Goal: Task Accomplishment & Management: Use online tool/utility

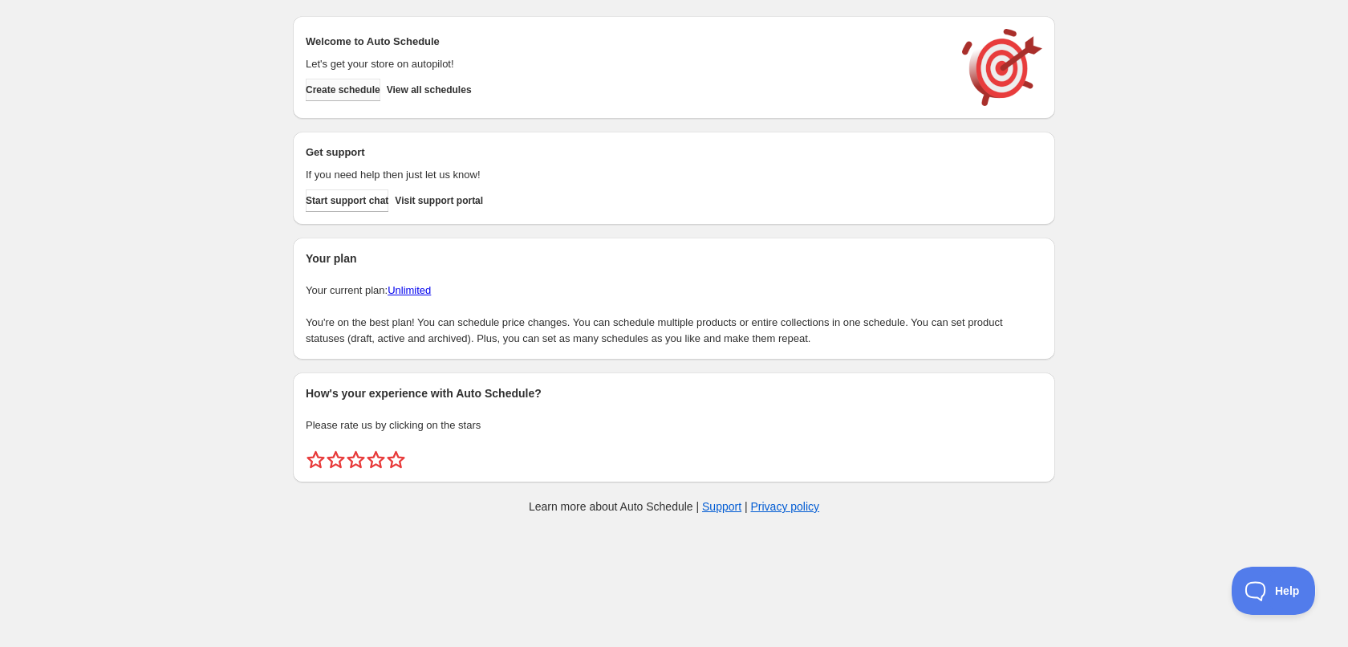
click at [360, 93] on span "Create schedule" at bounding box center [343, 89] width 75 height 13
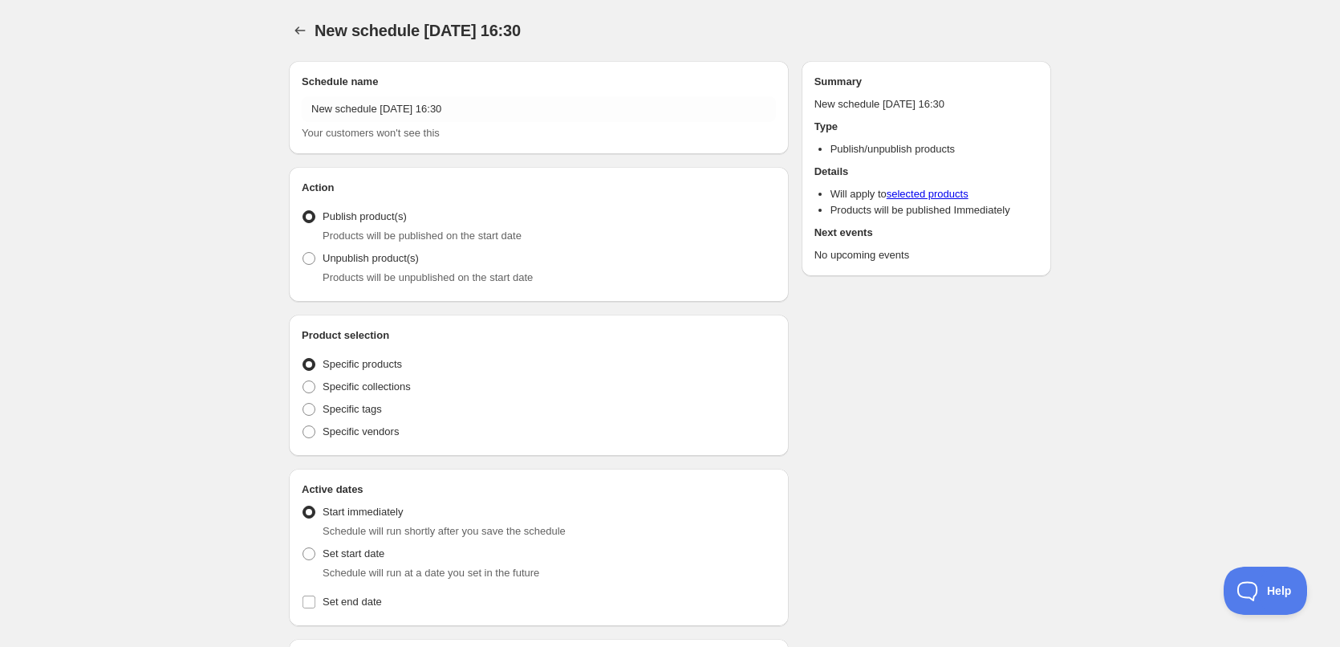
radio input "true"
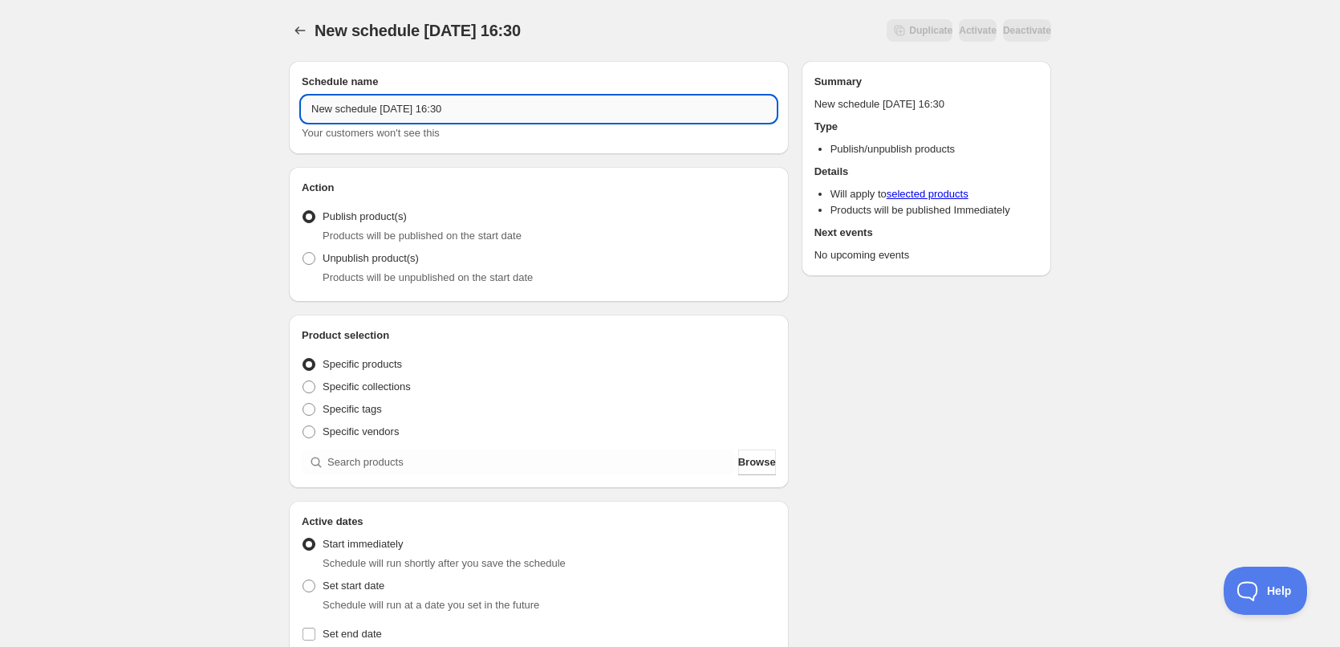
click at [477, 99] on input "New schedule [DATE] 16:30" at bounding box center [539, 109] width 474 height 26
type input "[DATE]"
click at [232, 250] on div "[DATE]. This page is ready [DATE] Duplicate Activate Deactivate More actions Du…" at bounding box center [670, 611] width 1340 height 1223
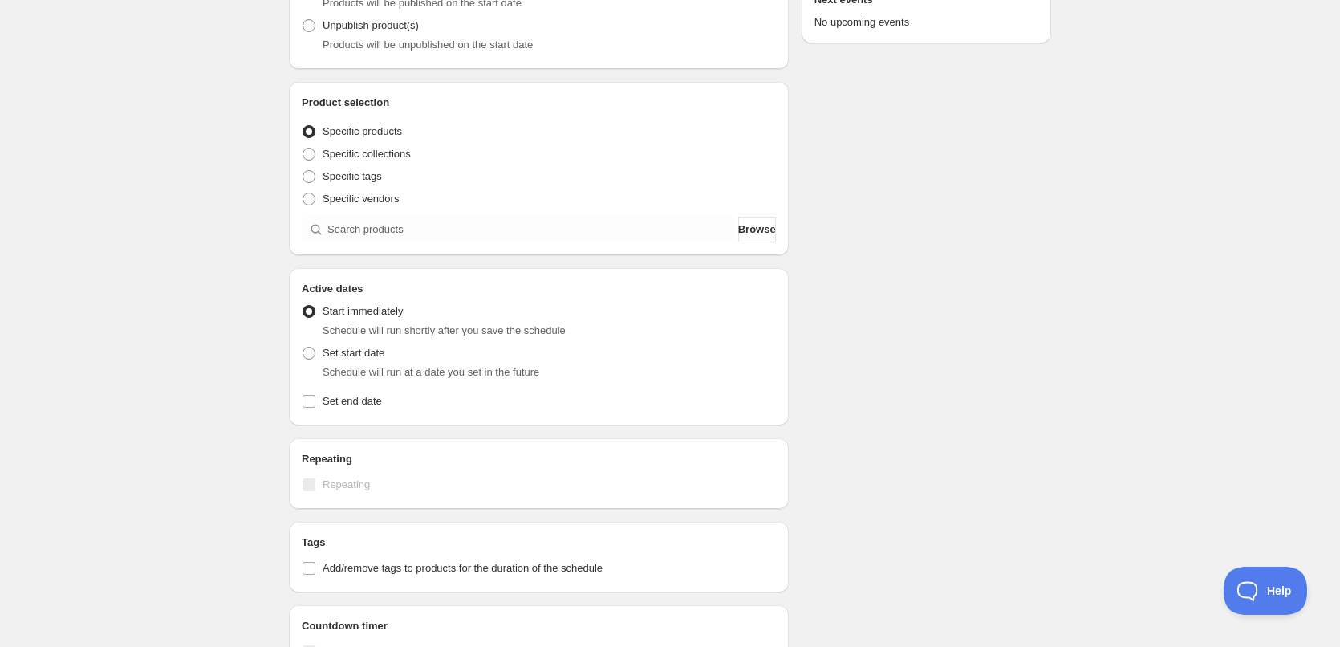
scroll to position [241, 0]
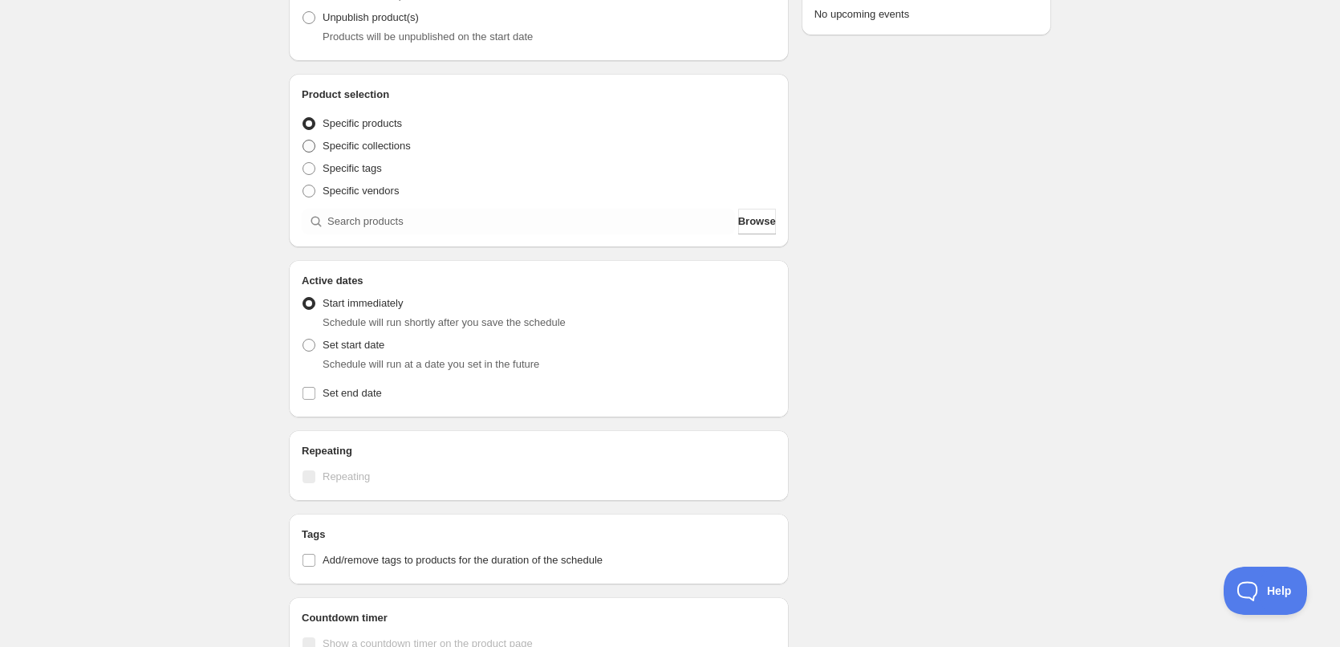
click at [365, 146] on span "Specific collections" at bounding box center [367, 146] width 88 height 12
click at [303, 140] on input "Specific collections" at bounding box center [303, 140] width 1 height 1
radio input "true"
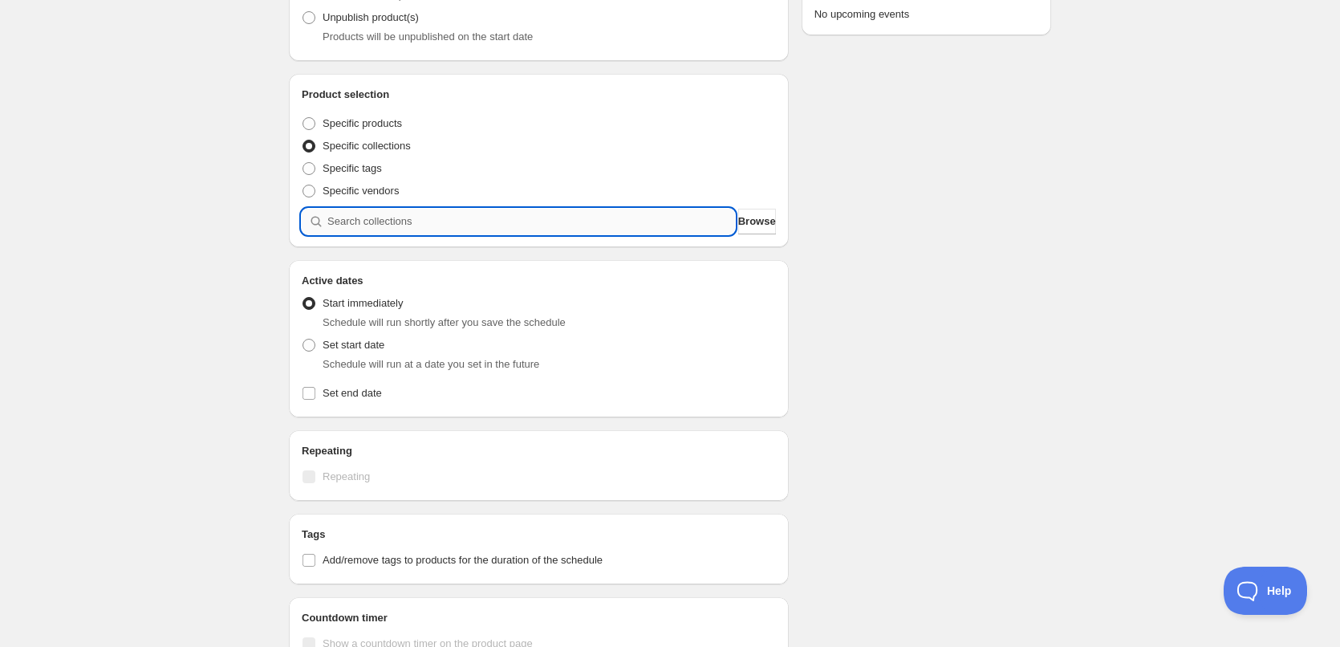
click at [405, 216] on input "search" at bounding box center [531, 222] width 408 height 26
click at [367, 167] on span "Specific tags" at bounding box center [352, 168] width 59 height 12
click at [303, 163] on input "Specific tags" at bounding box center [303, 162] width 1 height 1
radio input "true"
click at [401, 218] on input "text" at bounding box center [539, 222] width 474 height 26
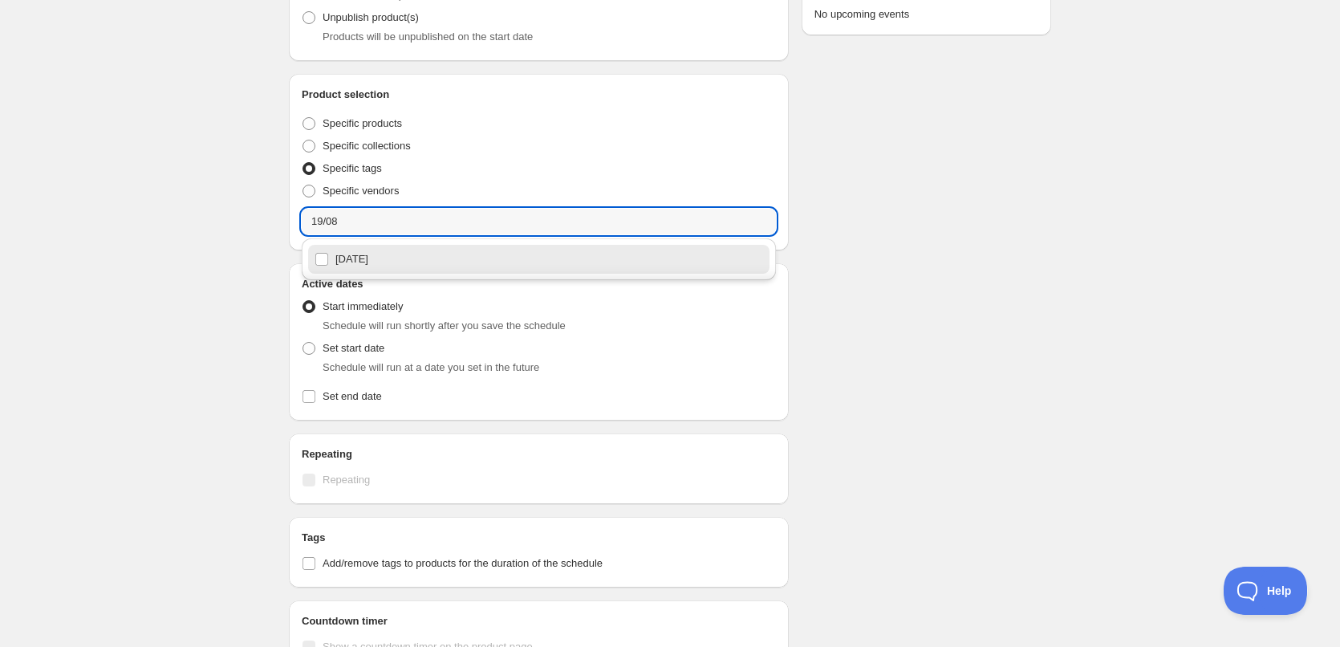
click at [377, 265] on div "[DATE]" at bounding box center [539, 259] width 449 height 22
type input "[DATE]"
checkbox input "true"
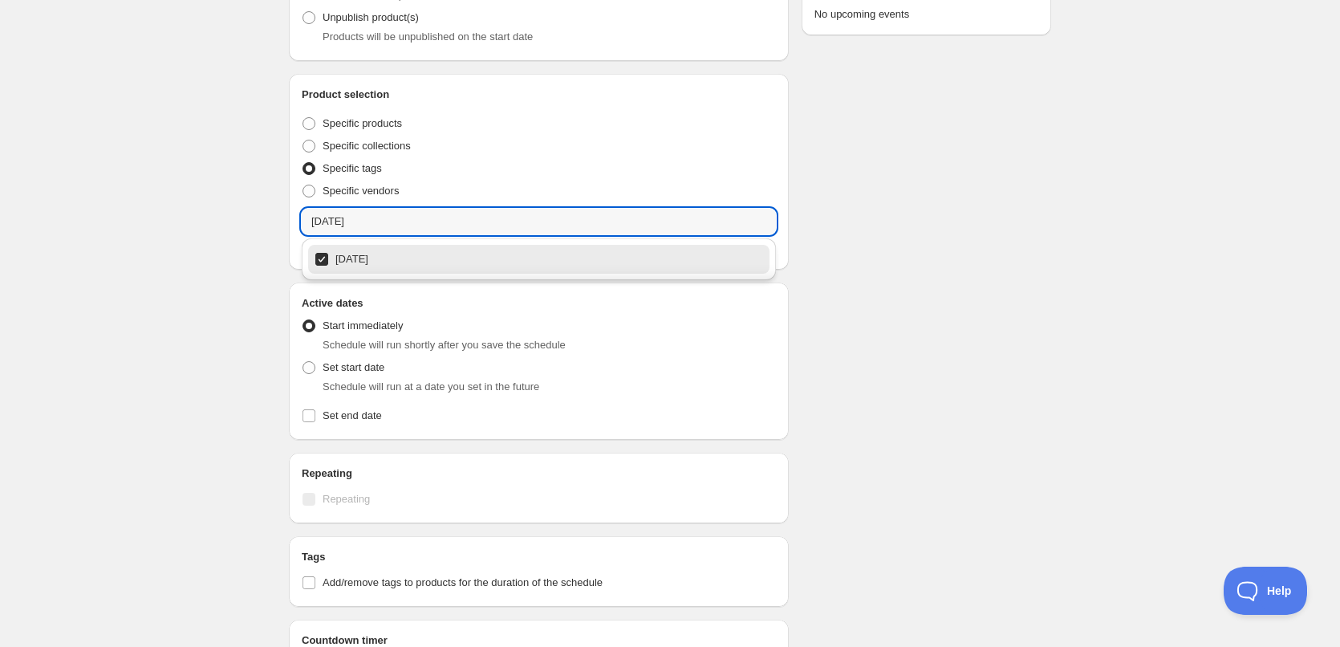
type input "[DATE]"
click at [197, 284] on div "[DATE]. This page is ready [DATE] Duplicate Activate Deactivate More actions Du…" at bounding box center [670, 382] width 1340 height 1246
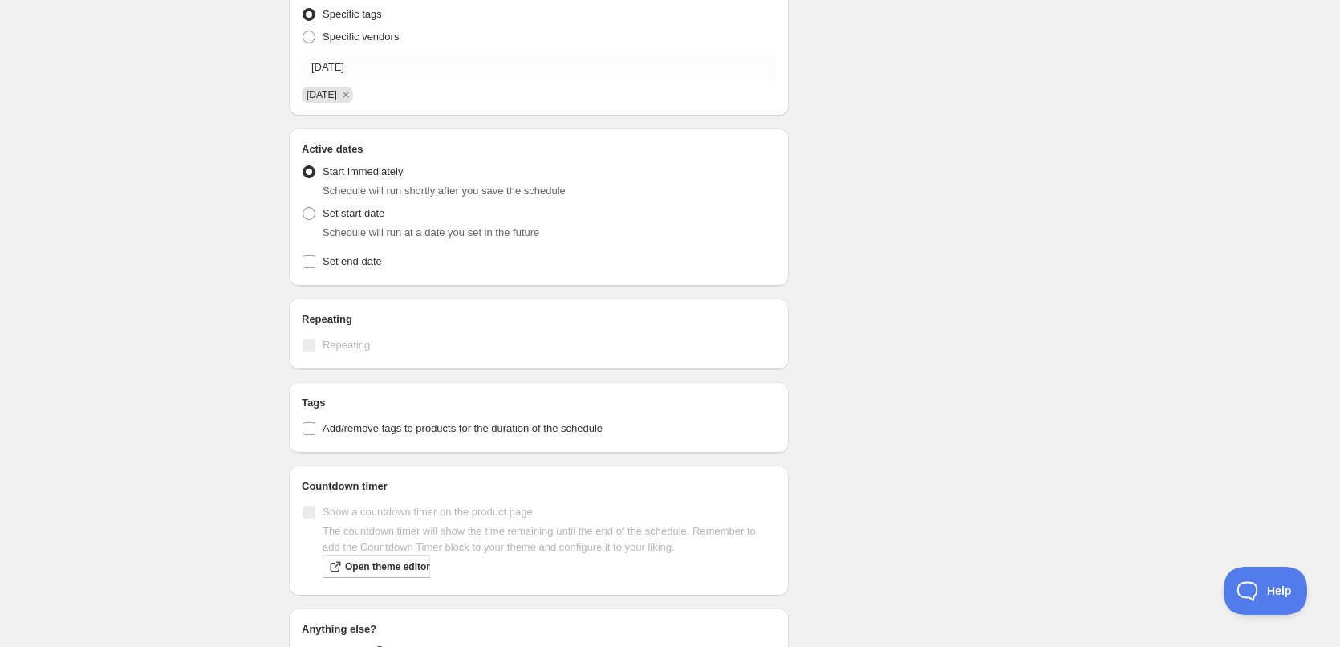
scroll to position [401, 0]
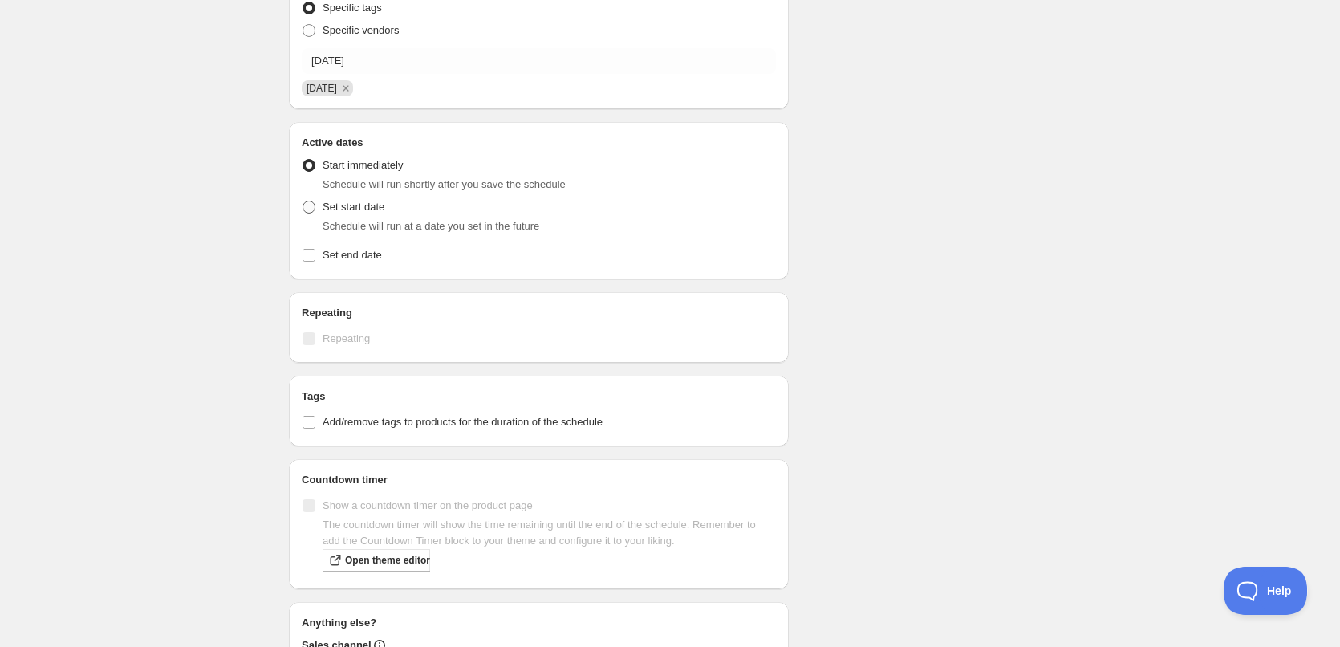
click at [305, 215] on label "Set start date" at bounding box center [343, 207] width 83 height 22
click at [303, 201] on input "Set start date" at bounding box center [303, 201] width 1 height 1
radio input "true"
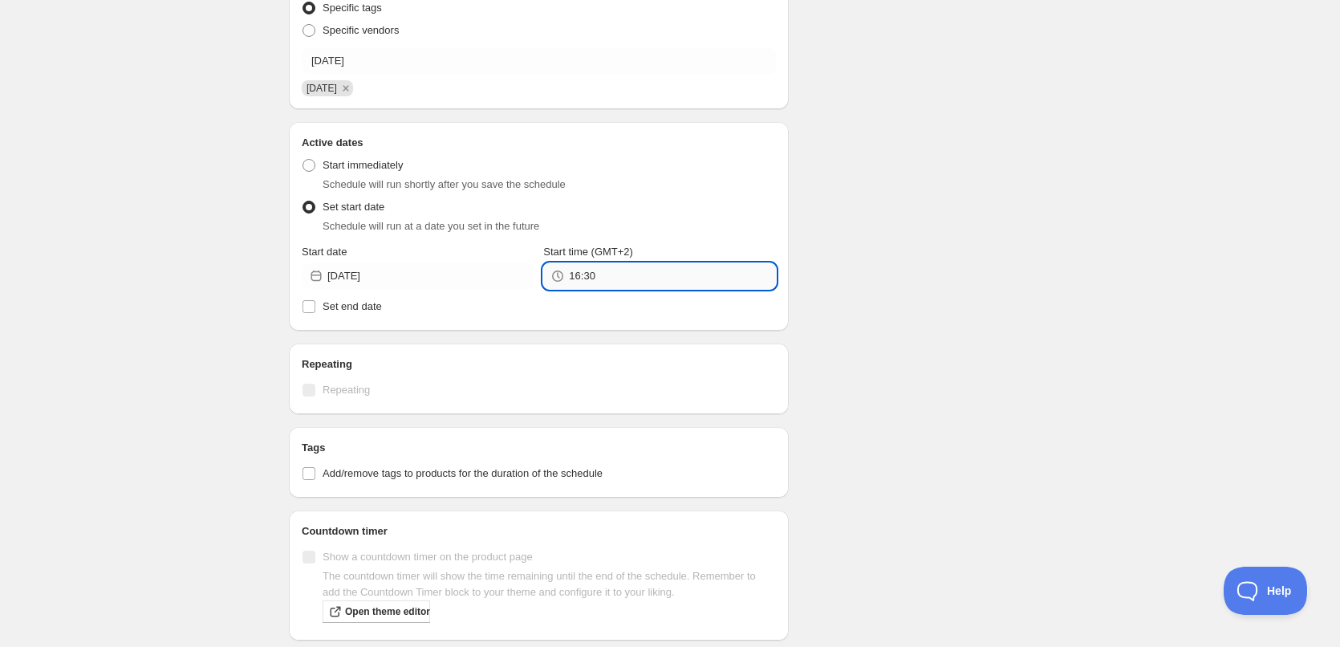
click at [605, 281] on input "16:30" at bounding box center [672, 276] width 206 height 26
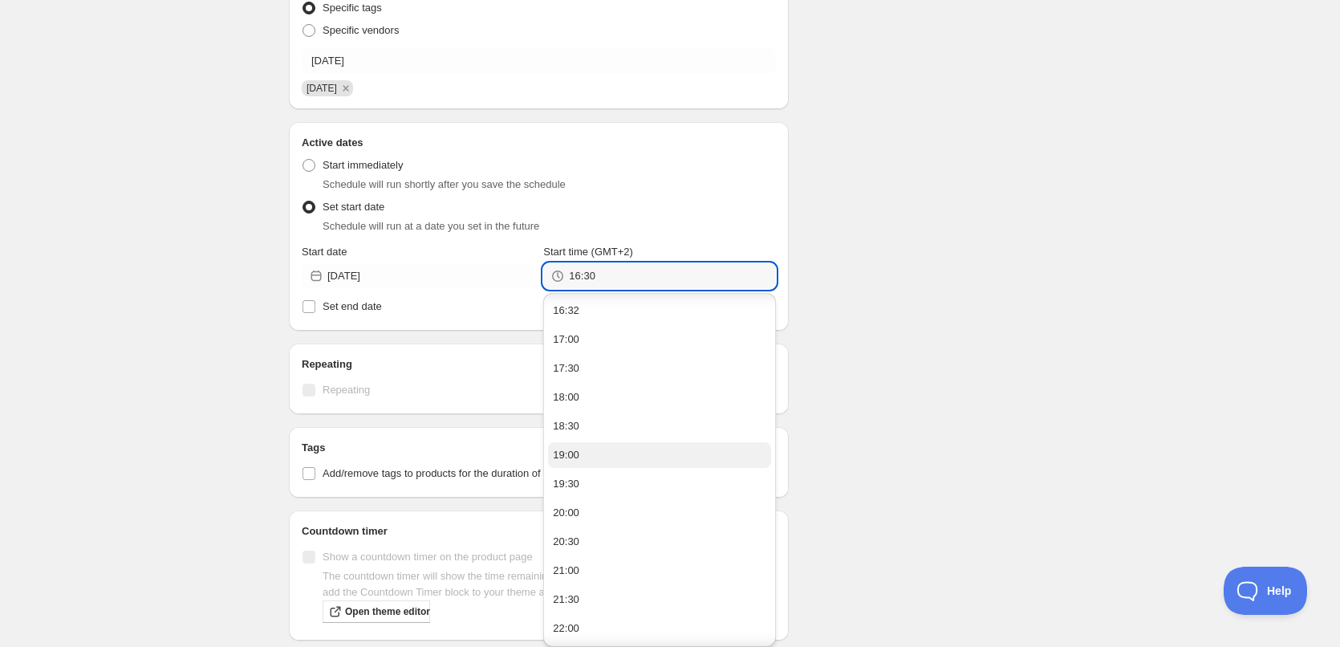
scroll to position [86, 0]
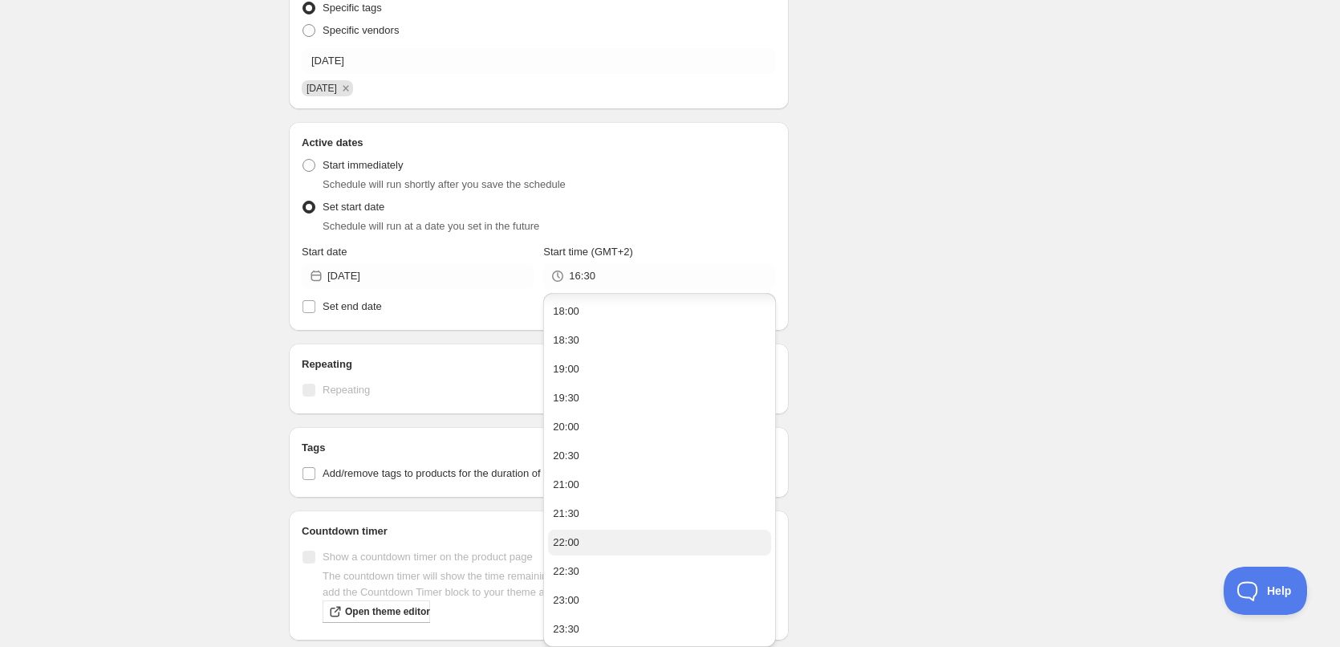
click at [571, 534] on button "22:00" at bounding box center [659, 543] width 222 height 26
type input "22:00"
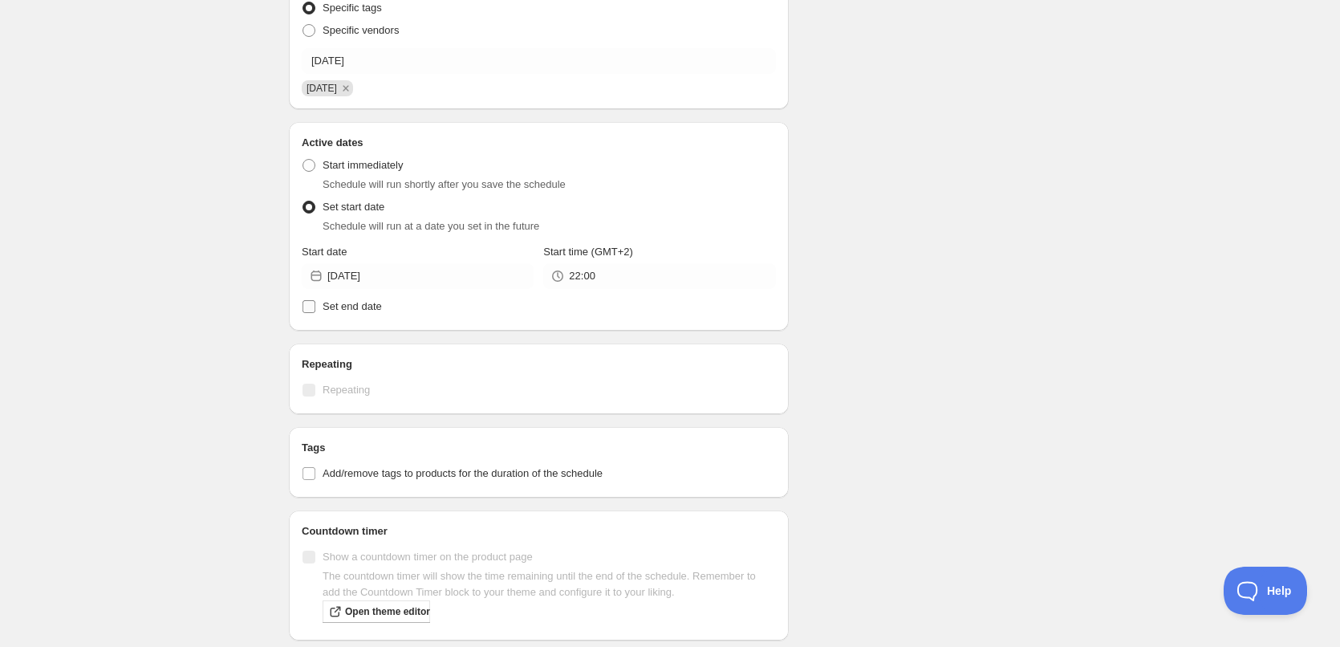
click at [344, 311] on span "Set end date" at bounding box center [352, 306] width 59 height 12
click at [315, 311] on input "Set end date" at bounding box center [309, 306] width 13 height 13
checkbox input "true"
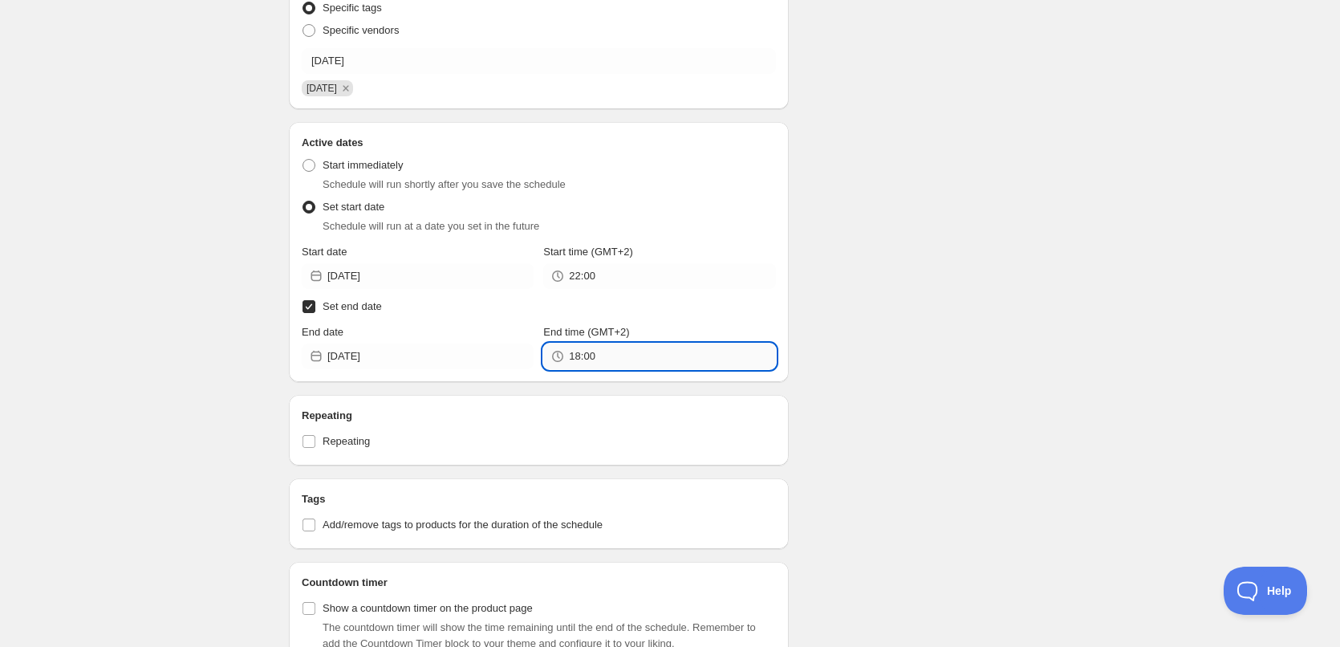
click at [599, 349] on input "18:00" at bounding box center [672, 357] width 206 height 26
click at [409, 371] on div "Active dates Active Date Type Start immediately Schedule will run shortly after…" at bounding box center [539, 252] width 500 height 260
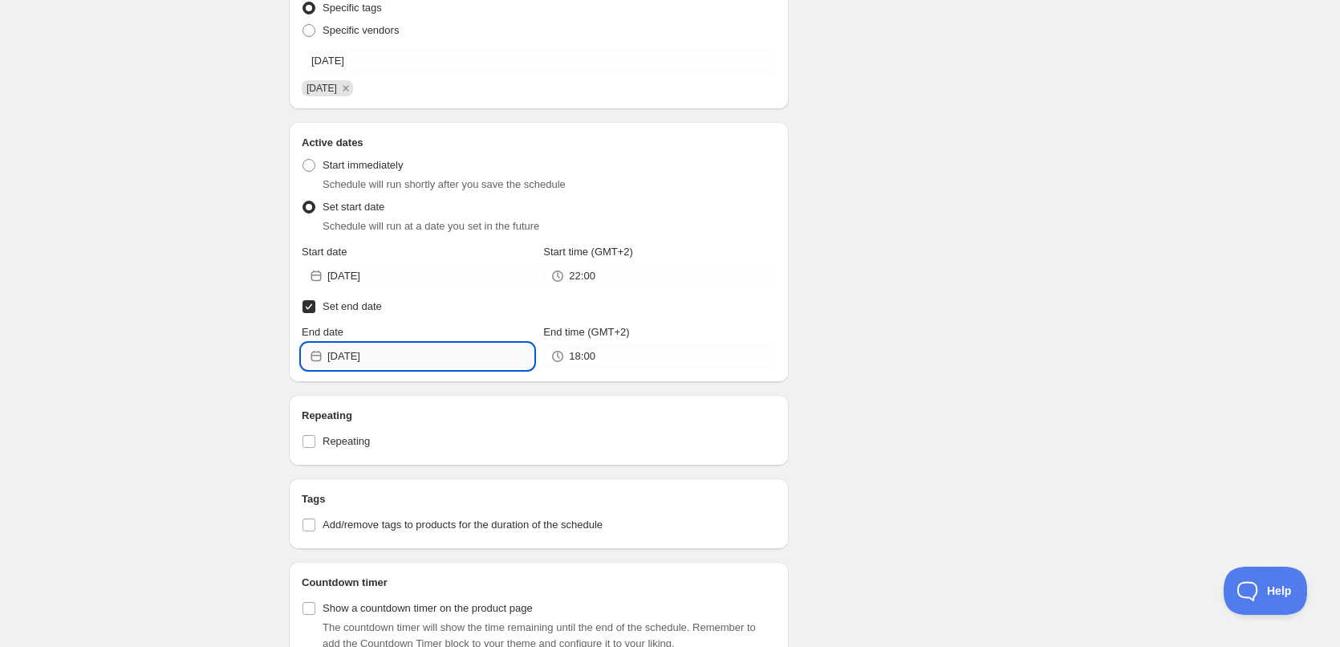
click at [413, 361] on input "[DATE]" at bounding box center [430, 357] width 206 height 26
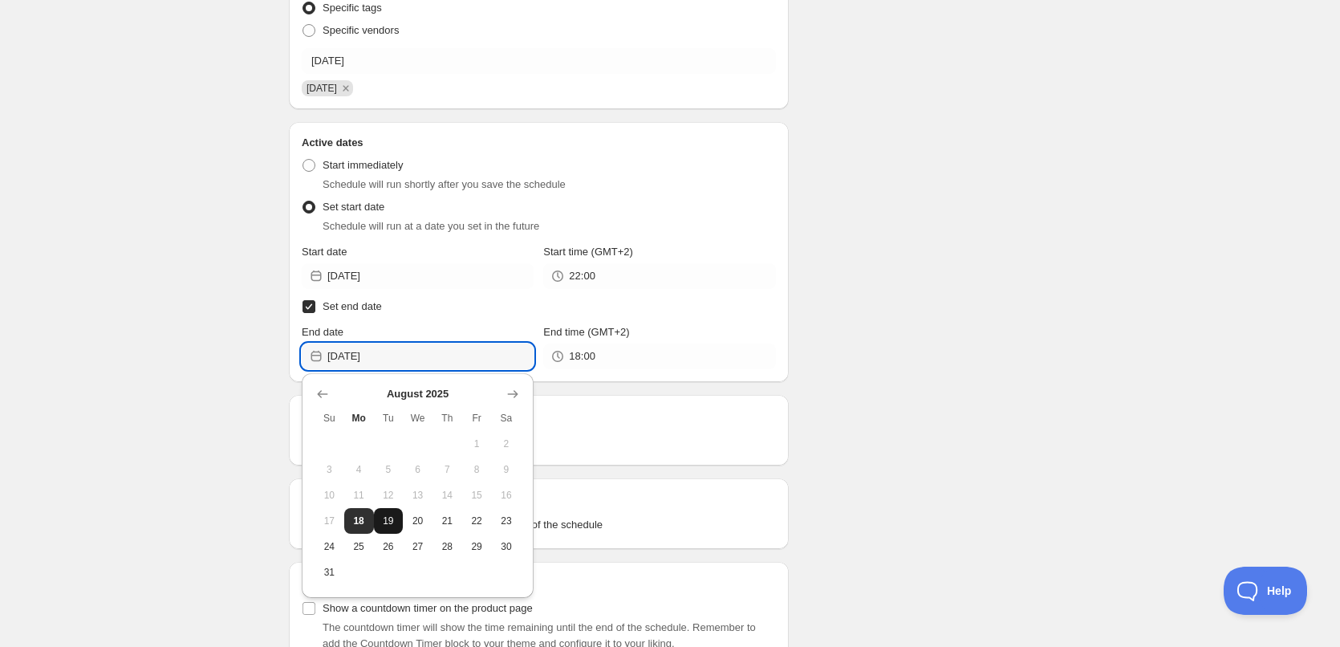
click at [396, 519] on span "19" at bounding box center [388, 521] width 17 height 13
type input "[DATE]"
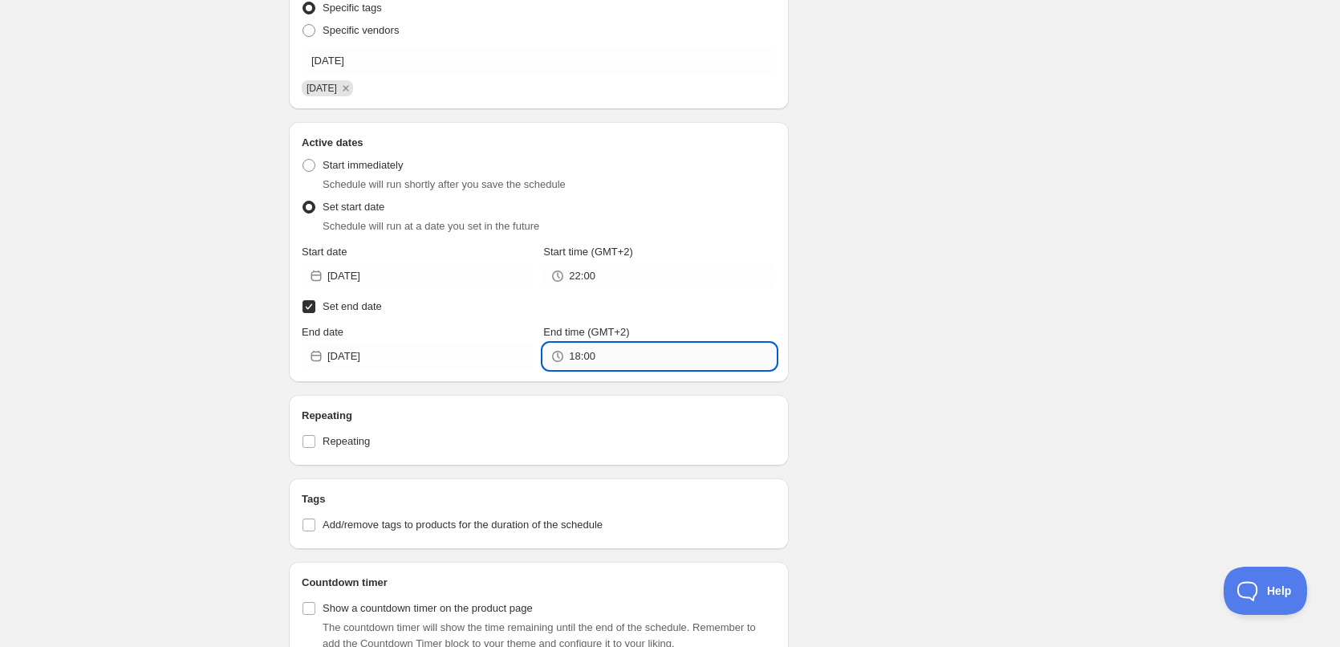
click at [629, 350] on input "18:00" at bounding box center [672, 357] width 206 height 26
click at [596, 221] on button "22:00" at bounding box center [659, 216] width 222 height 26
click at [584, 354] on input "22:00" at bounding box center [672, 357] width 206 height 26
type input "22:10"
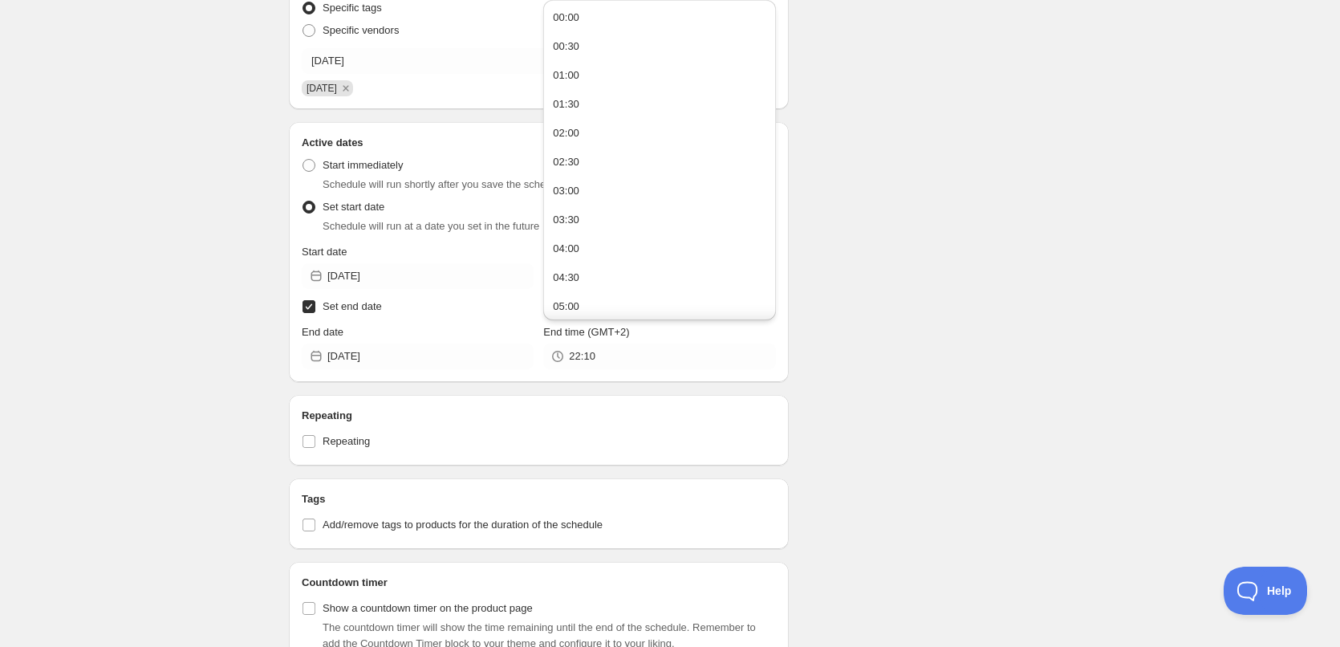
click at [1056, 298] on div "[DATE]. This page is ready [DATE] Duplicate Activate Deactivate More actions Du…" at bounding box center [670, 295] width 801 height 1393
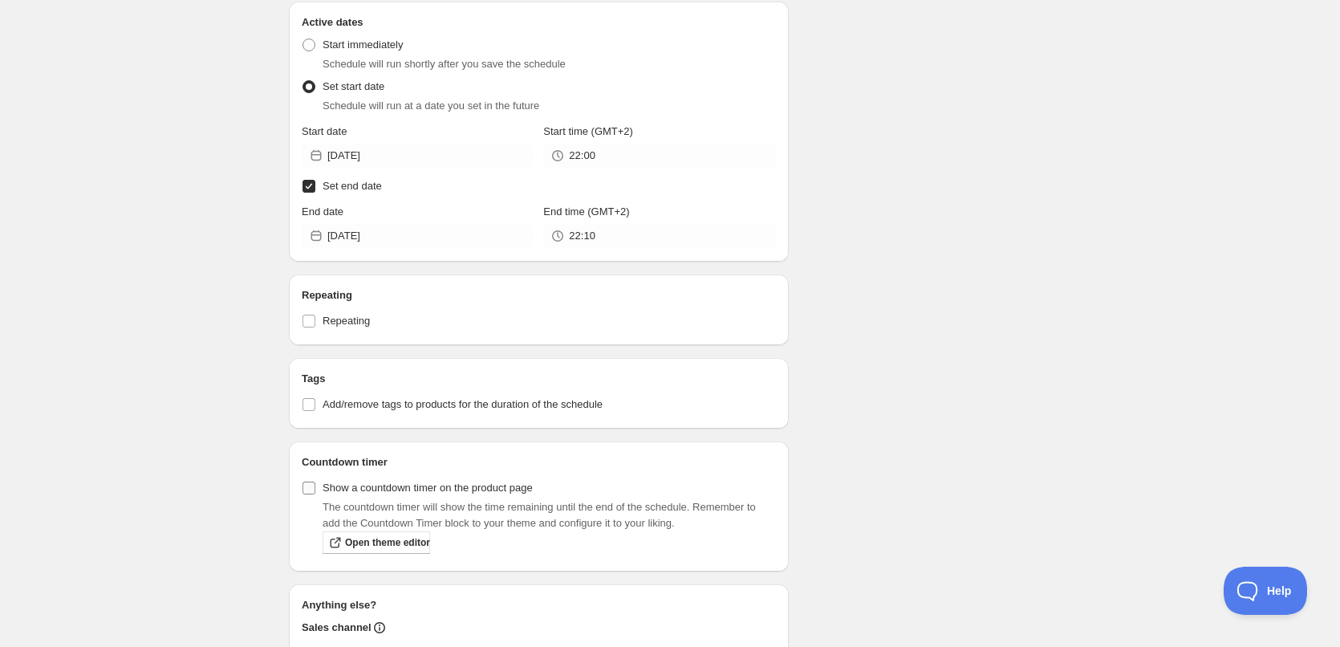
scroll to position [777, 0]
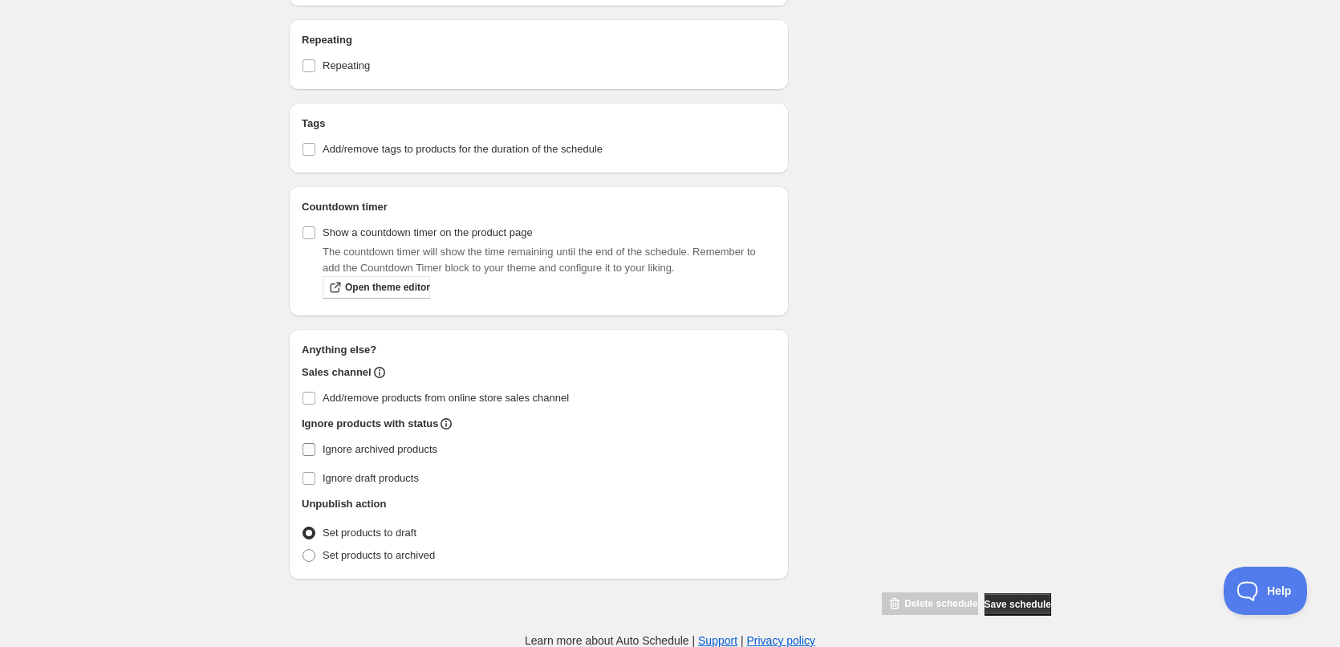
click at [306, 446] on input "Ignore archived products" at bounding box center [309, 449] width 13 height 13
checkbox input "true"
click at [308, 557] on span at bounding box center [309, 555] width 13 height 13
click at [303, 550] on input "Set products to archived" at bounding box center [303, 549] width 1 height 1
radio input "true"
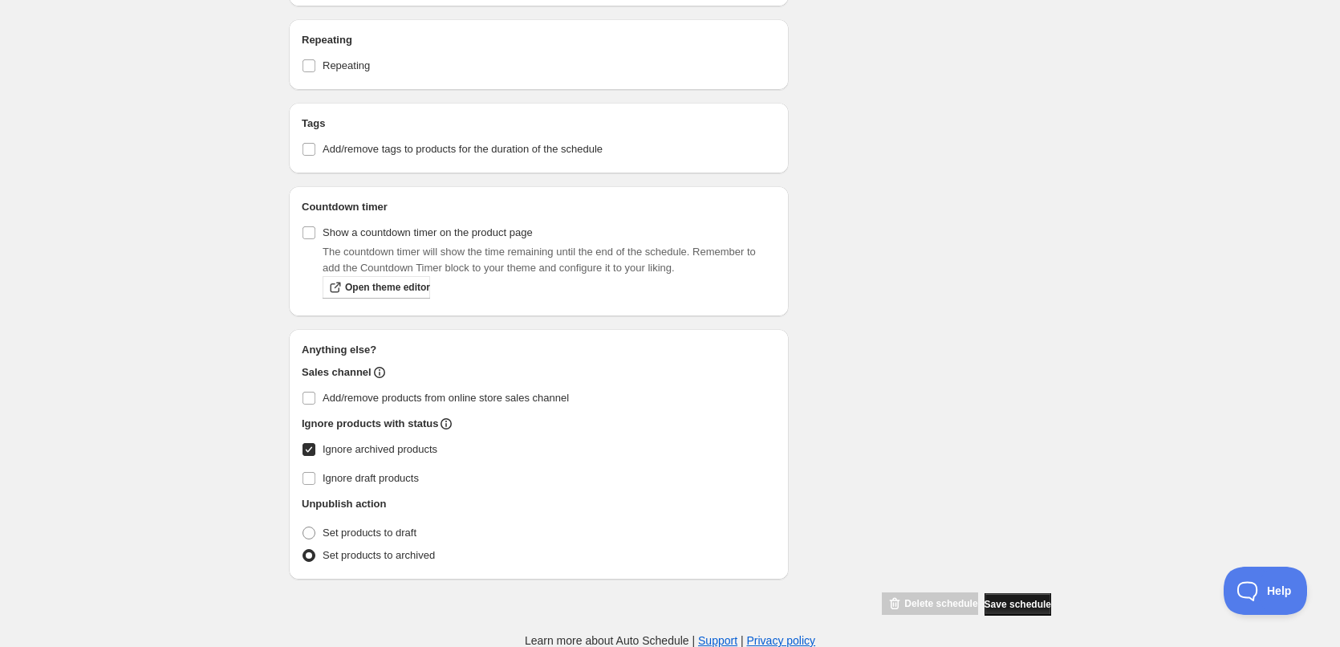
click at [1003, 604] on span "Save schedule" at bounding box center [1018, 604] width 67 height 13
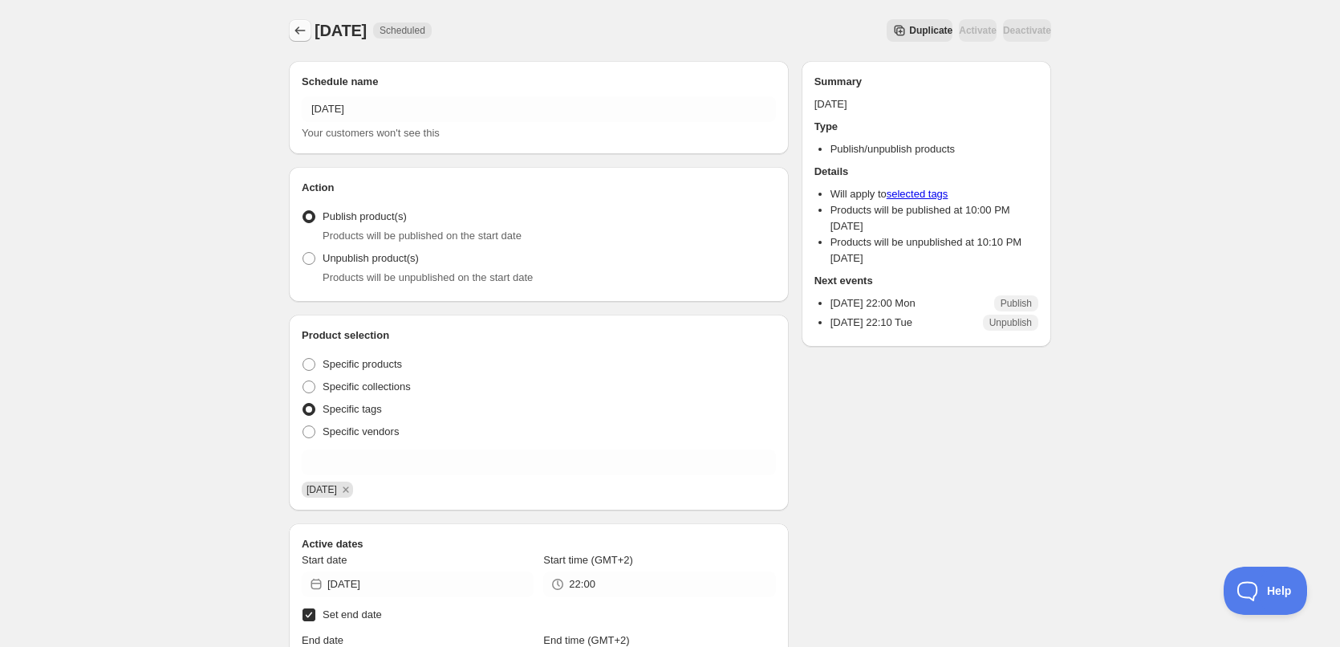
click at [300, 39] on button "Schedules" at bounding box center [300, 30] width 22 height 22
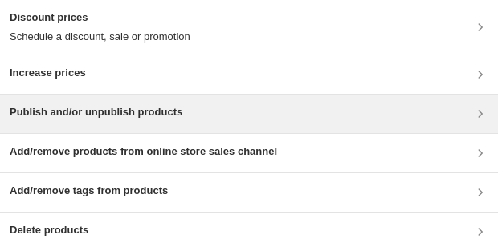
click at [124, 120] on h3 "Publish and/or unpublish products" at bounding box center [96, 112] width 173 height 16
